Goal: Find specific page/section: Find specific page/section

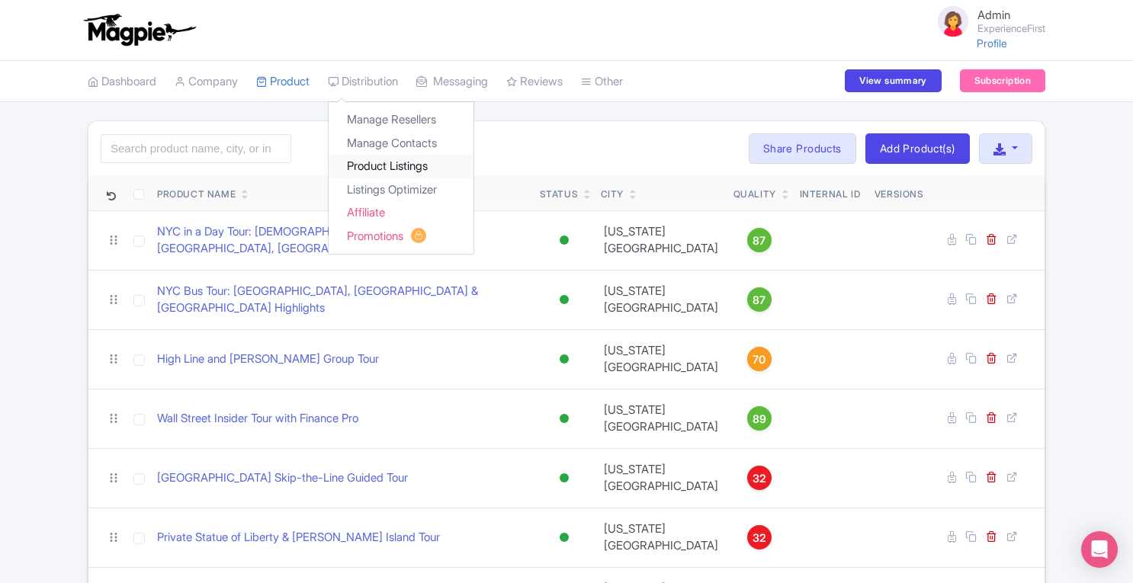
click at [403, 168] on link "Product Listings" at bounding box center [401, 167] width 145 height 24
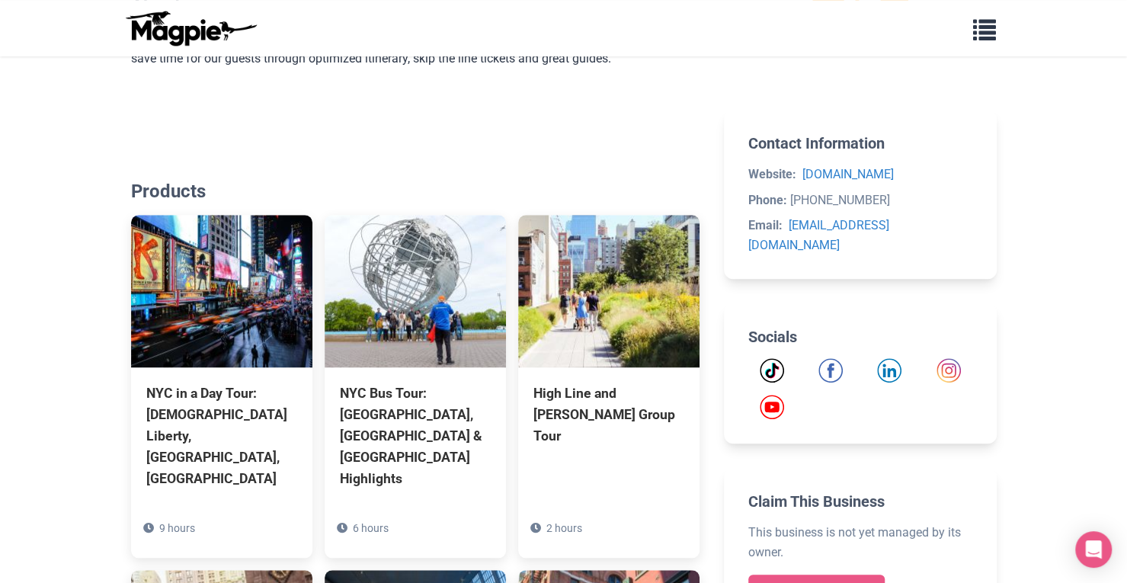
scroll to position [563, 0]
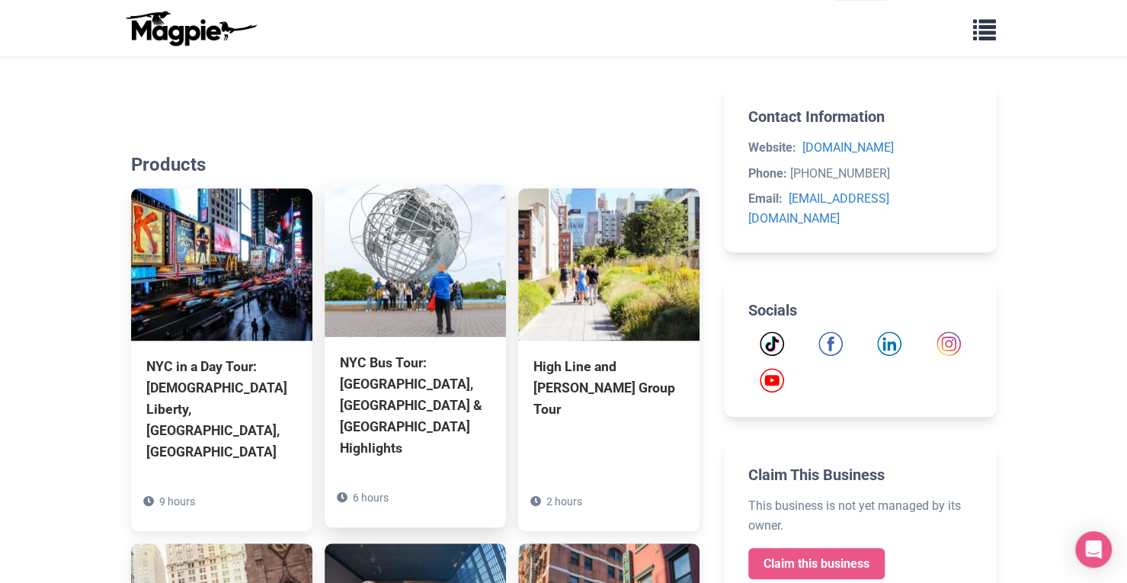
click at [375, 300] on img at bounding box center [415, 260] width 181 height 152
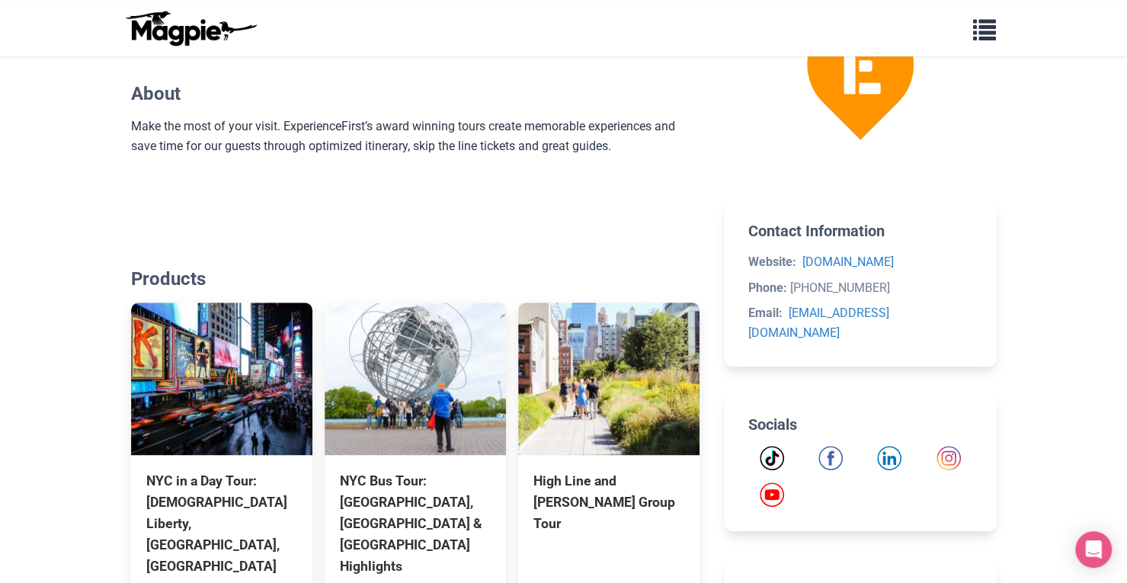
scroll to position [579, 0]
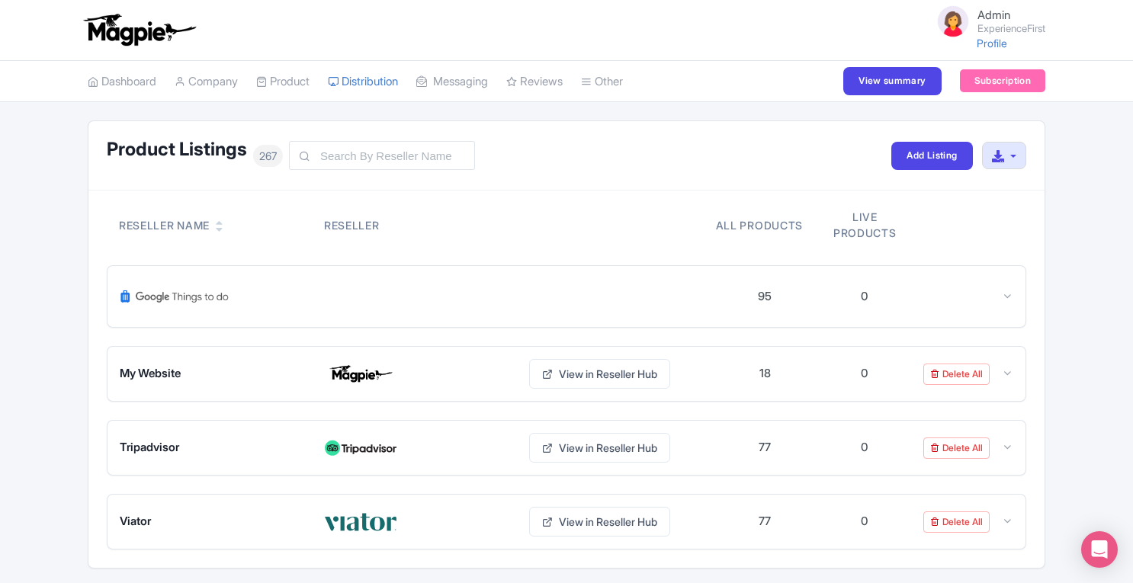
scroll to position [46, 0]
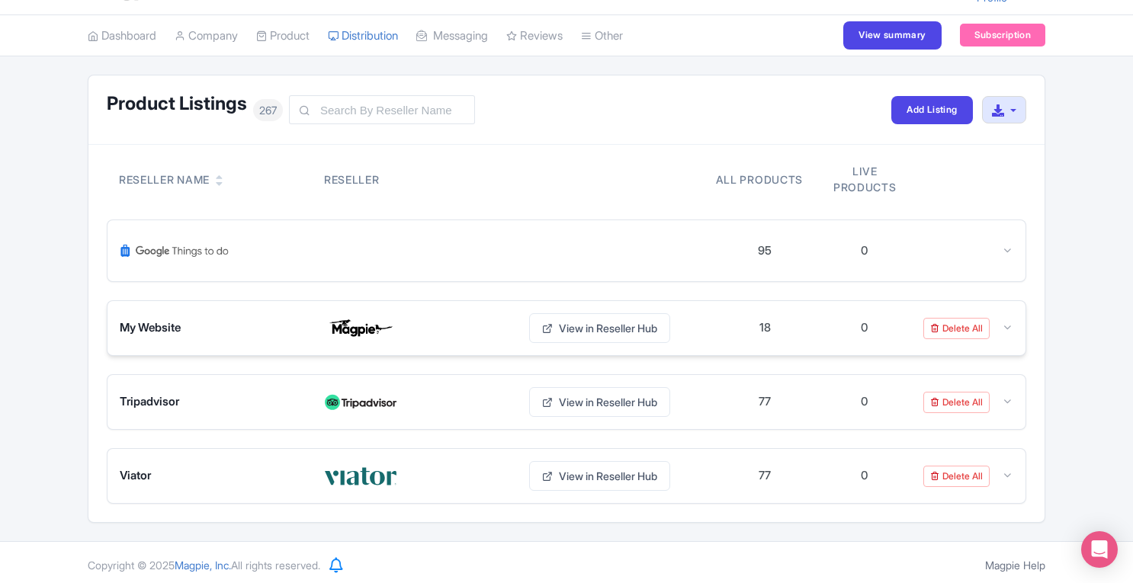
click at [1014, 332] on div "My Website View in Reseller Hub 18 0 Delete All" at bounding box center [566, 328] width 918 height 54
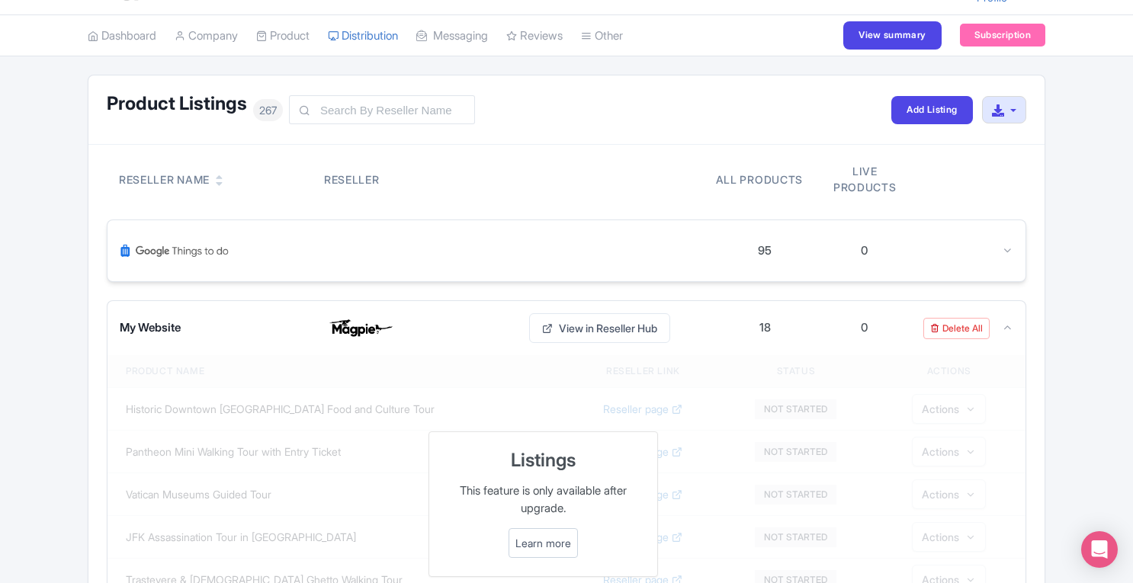
click at [1009, 251] on icon at bounding box center [1007, 250] width 11 height 11
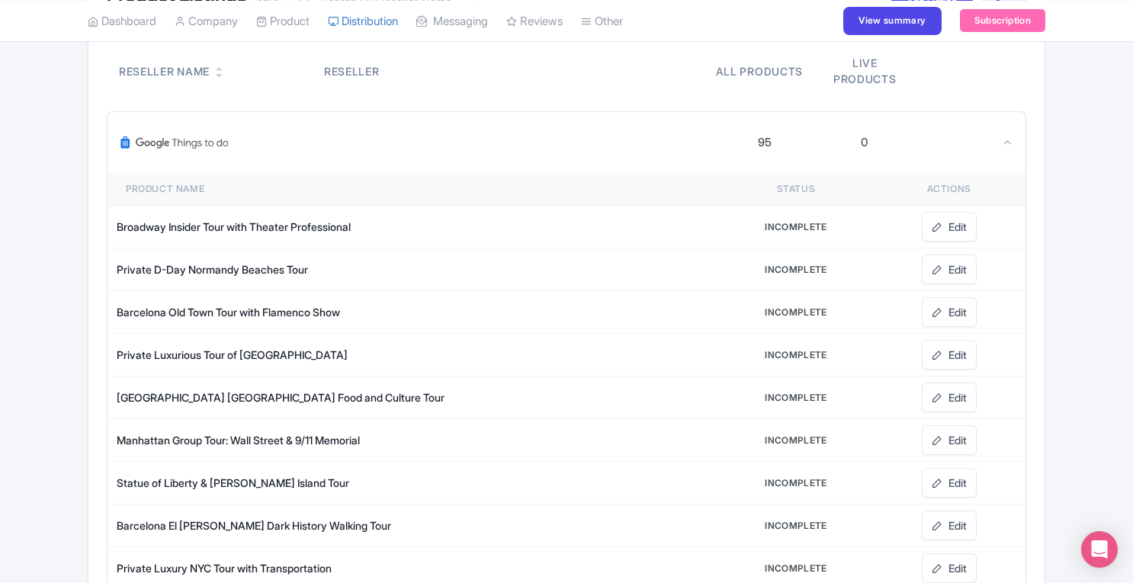
scroll to position [202, 0]
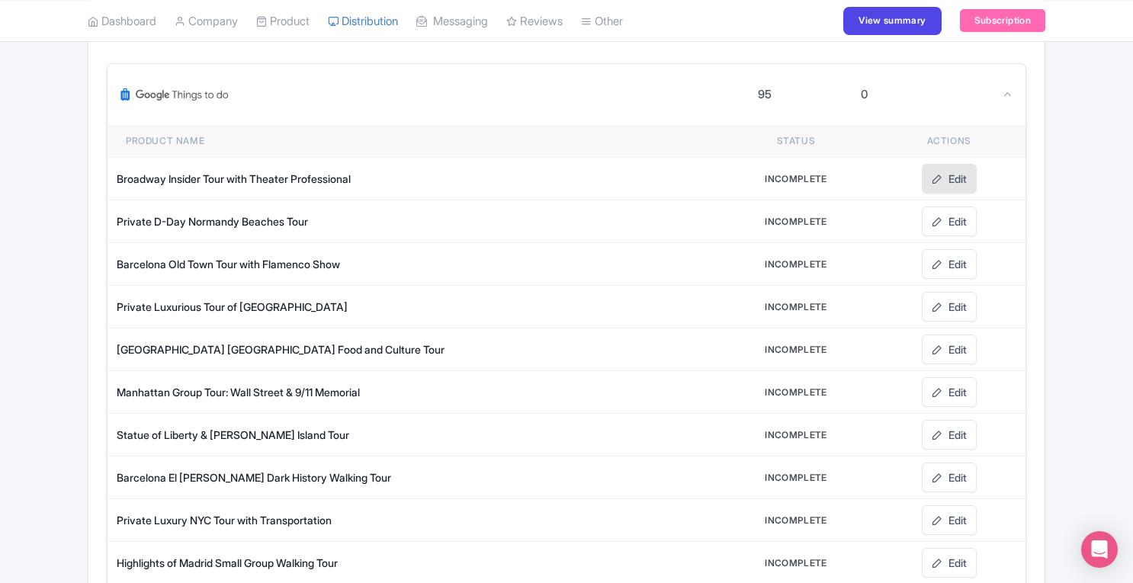
click at [940, 179] on icon at bounding box center [937, 179] width 11 height 11
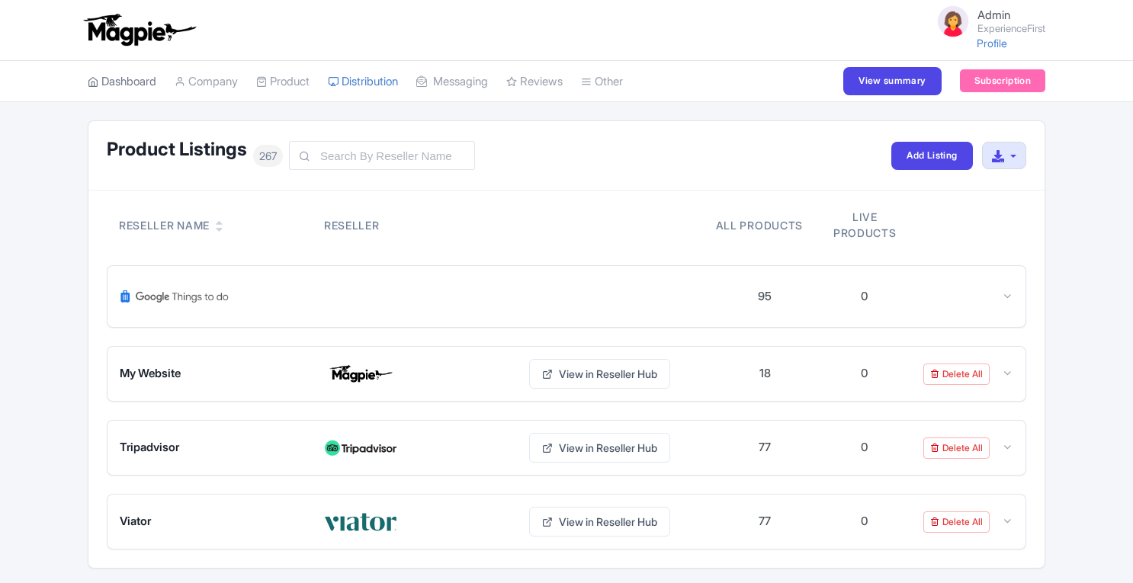
scroll to position [46, 0]
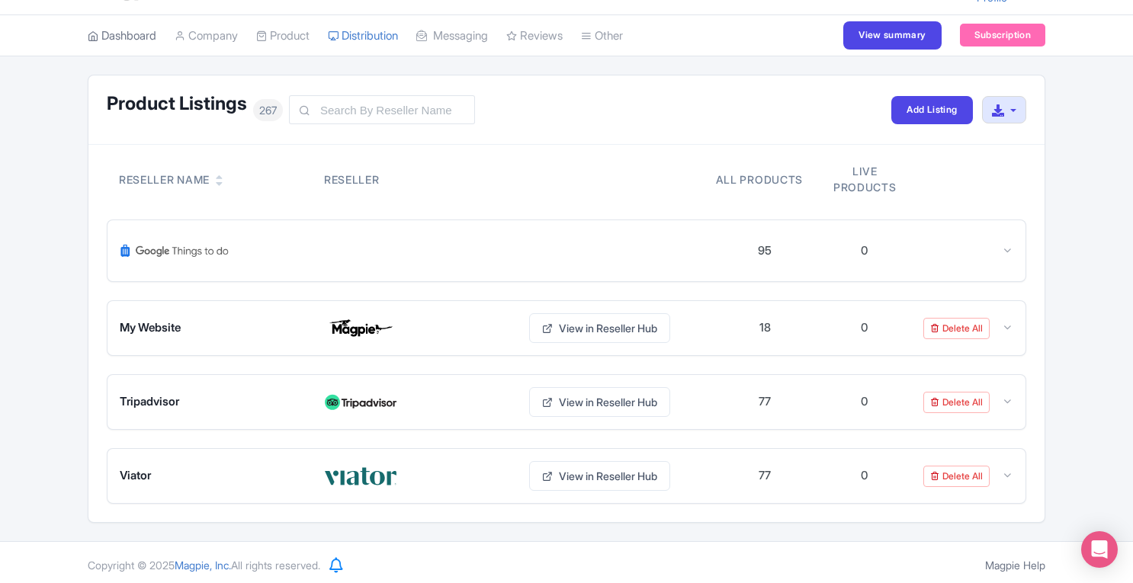
click at [128, 37] on link "Dashboard" at bounding box center [122, 36] width 69 height 42
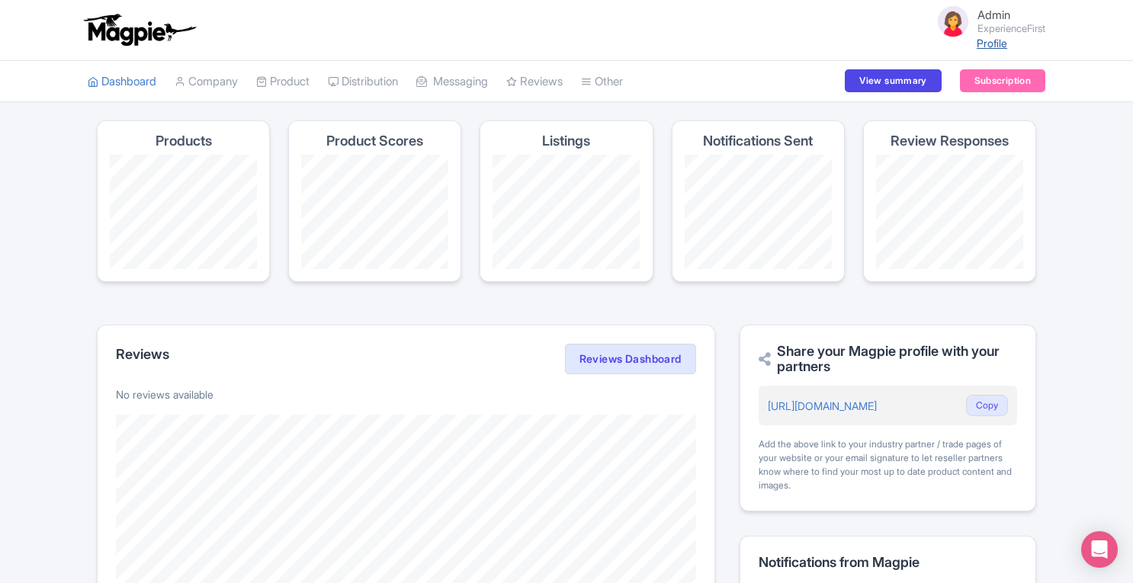
click at [980, 44] on link "Profile" at bounding box center [992, 43] width 30 height 13
